Goal: Transaction & Acquisition: Purchase product/service

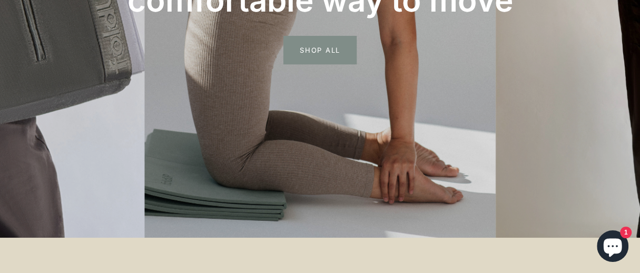
scroll to position [289, 1]
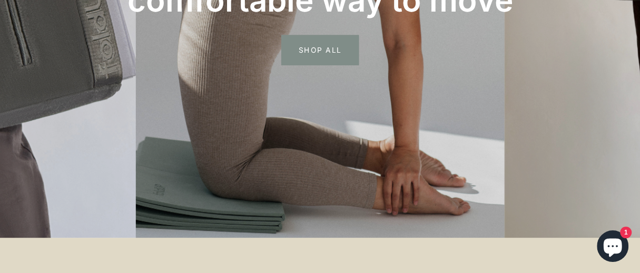
click at [315, 46] on span "SHOP ALL" at bounding box center [319, 50] width 77 height 31
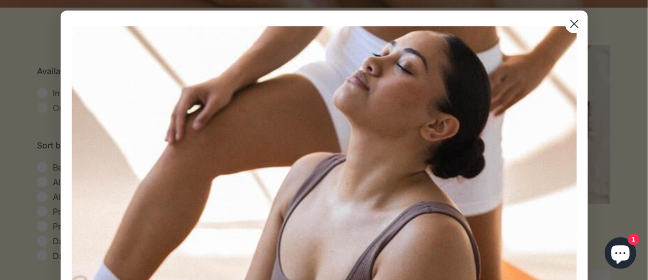
click at [569, 21] on circle "Close dialog" at bounding box center [573, 23] width 17 height 17
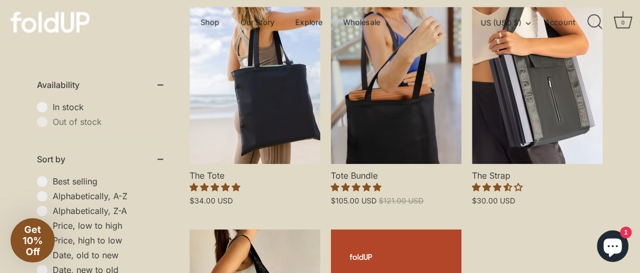
scroll to position [518, 1]
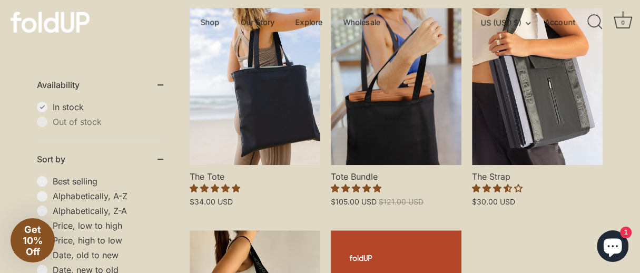
click at [53, 106] on span "In stock" at bounding box center [108, 107] width 111 height 11
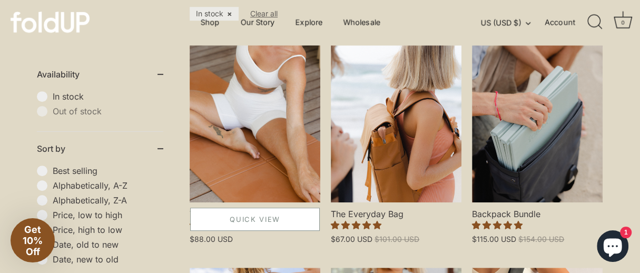
scroll to position [297, 0]
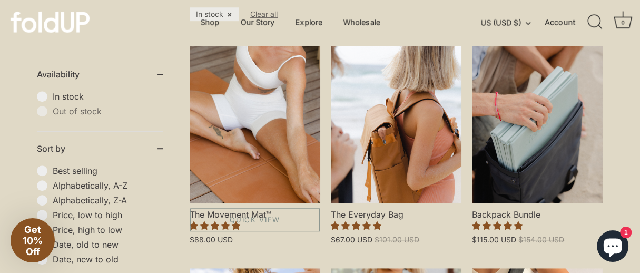
click at [255, 142] on link "The Movement Mat™" at bounding box center [255, 124] width 131 height 157
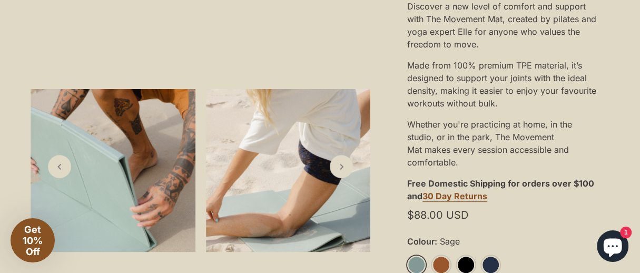
scroll to position [274, 6]
click at [345, 168] on icon "Next slide" at bounding box center [341, 166] width 11 height 11
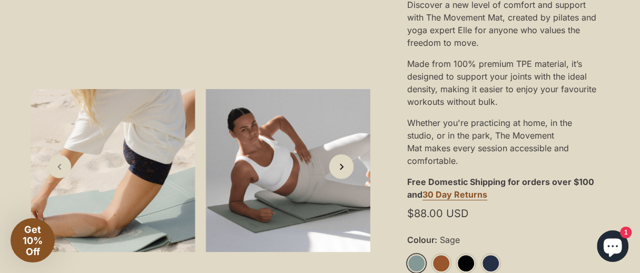
click at [345, 168] on icon "Next slide" at bounding box center [341, 166] width 11 height 11
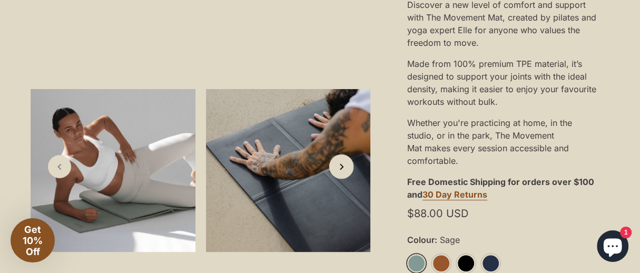
click at [345, 168] on icon "Next slide" at bounding box center [341, 166] width 11 height 11
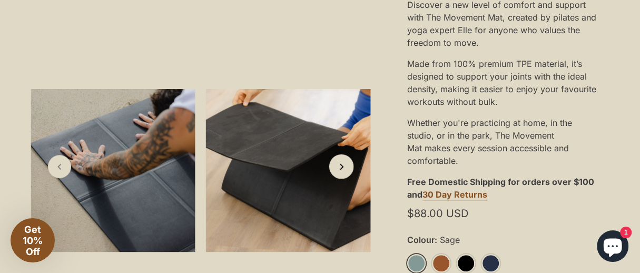
click at [345, 168] on icon "Next slide" at bounding box center [341, 166] width 11 height 11
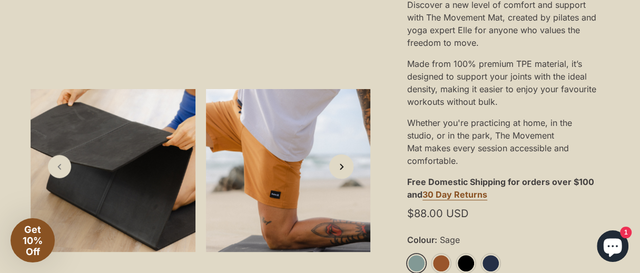
click at [345, 168] on icon "Next slide" at bounding box center [341, 166] width 11 height 11
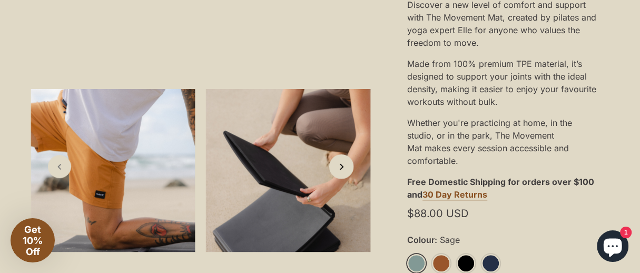
click at [345, 168] on icon "Next slide" at bounding box center [341, 166] width 11 height 11
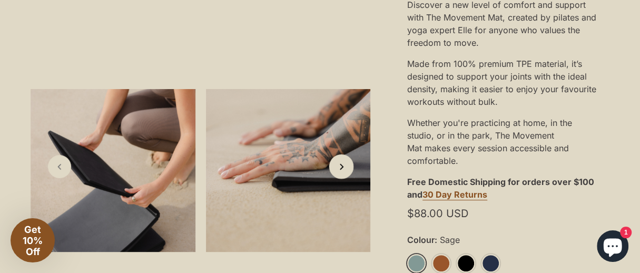
click at [345, 167] on icon "Next slide" at bounding box center [341, 166] width 11 height 11
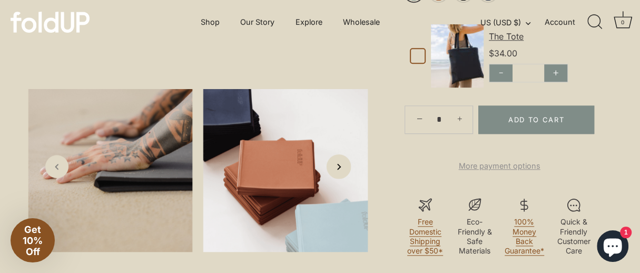
scroll to position [516, 9]
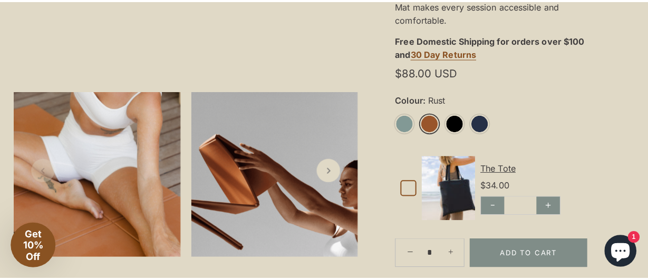
scroll to position [422, 23]
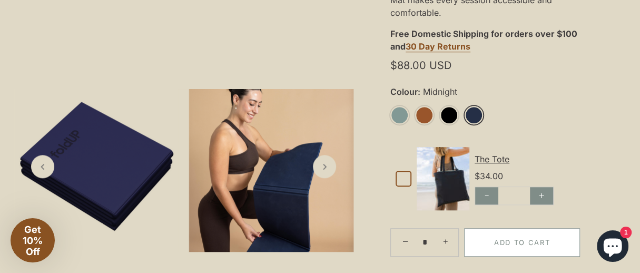
click at [535, 247] on button "Add to Cart" at bounding box center [522, 242] width 116 height 28
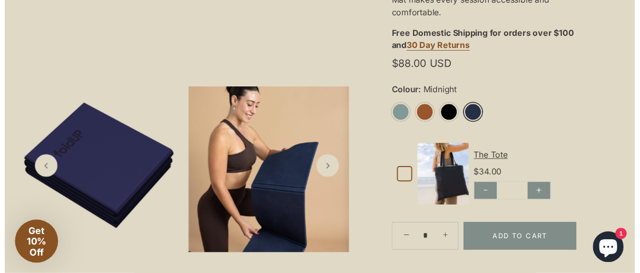
scroll to position [58, 0]
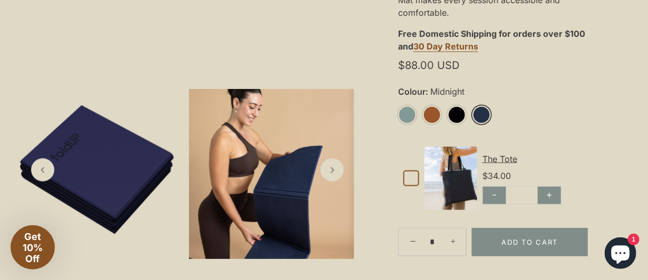
drag, startPoint x: 618, startPoint y: 58, endPoint x: 619, endPoint y: 65, distance: 6.9
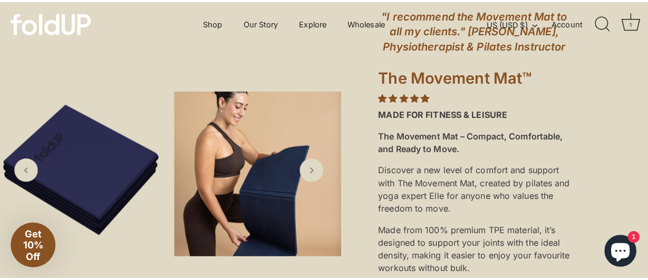
scroll to position [112, 40]
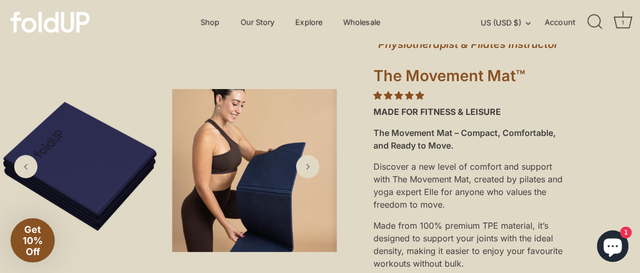
click at [622, 17] on div "1" at bounding box center [623, 22] width 11 height 11
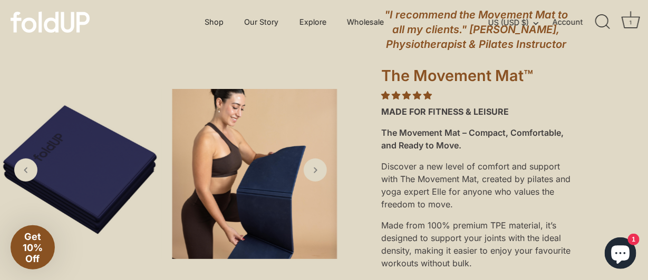
select select "****"
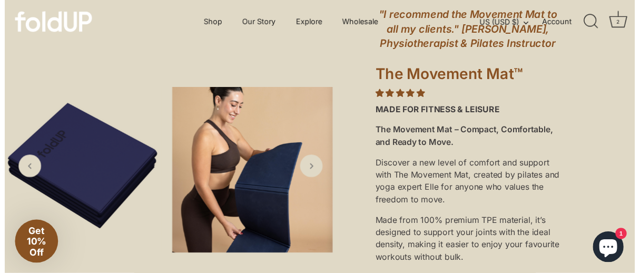
scroll to position [0, 0]
